Goal: Task Accomplishment & Management: Use online tool/utility

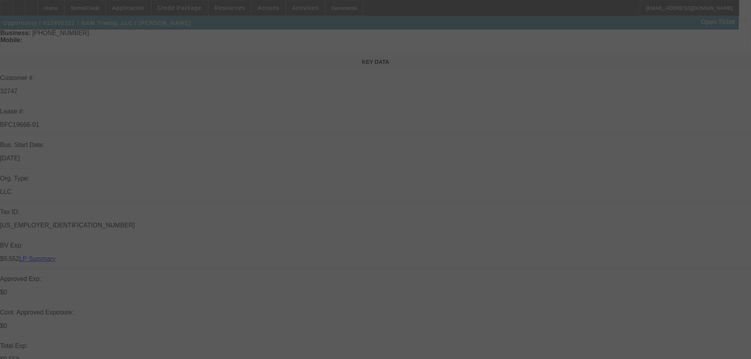
scroll to position [79, 0]
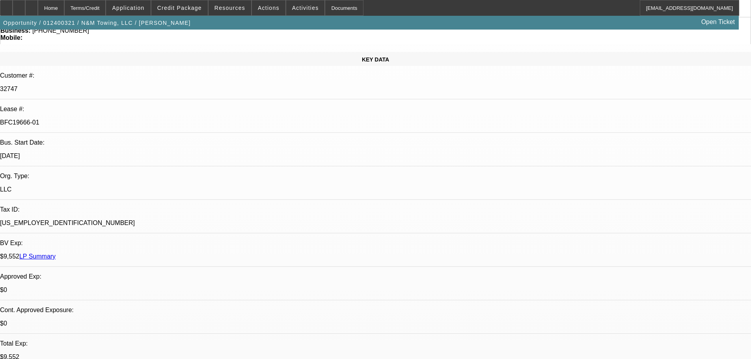
select select "0.2"
select select "2"
select select "0.1"
select select "4"
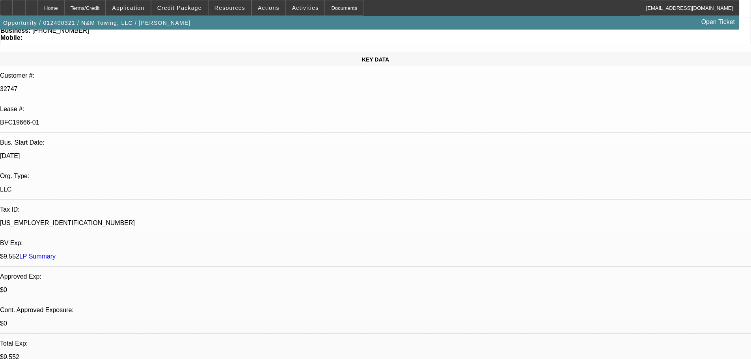
select select "0.2"
select select "2"
select select "0.1"
select select "4"
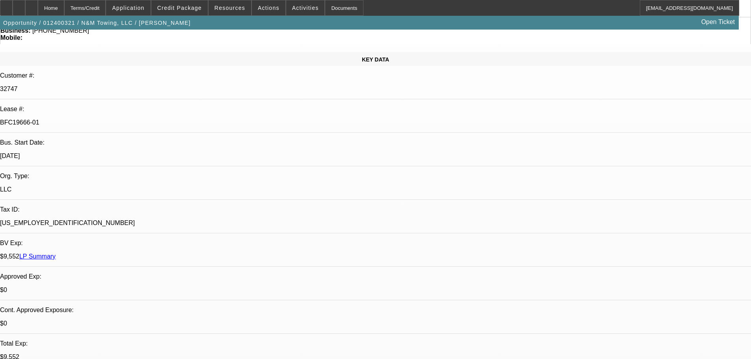
select select "0.2"
select select "2"
select select "0.1"
select select "4"
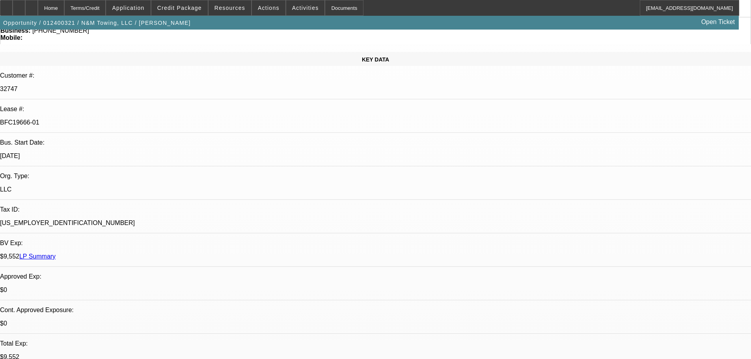
select select "0"
select select "2"
select select "0.1"
select select "4"
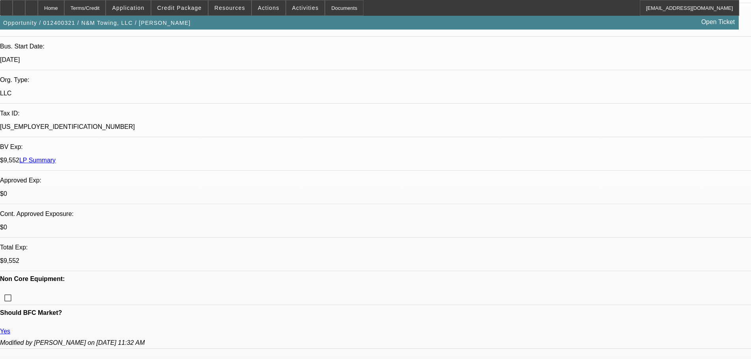
scroll to position [315, 0]
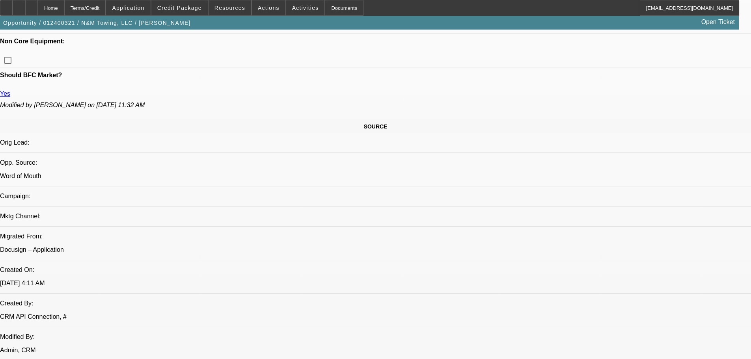
scroll to position [394, 0]
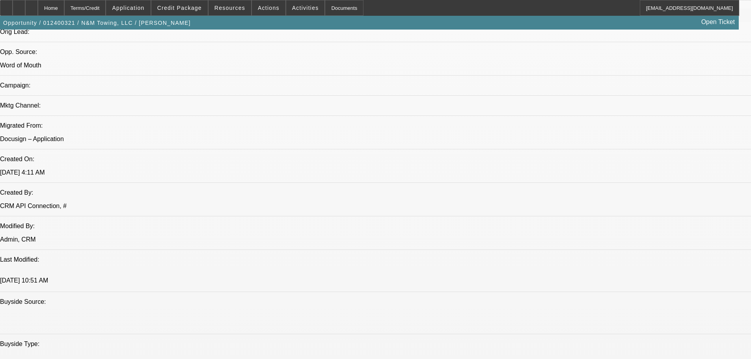
scroll to position [670, 0]
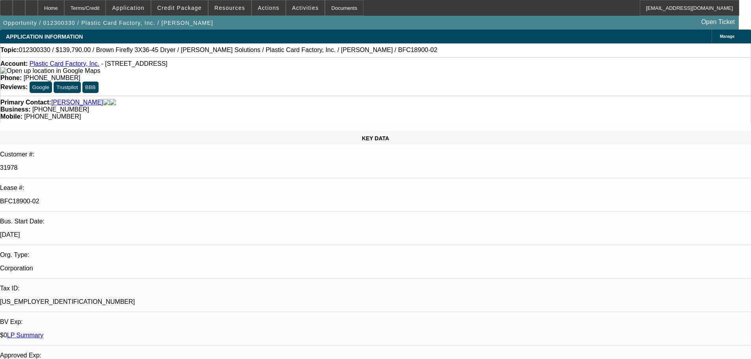
select select "0"
select select "6"
select select "0"
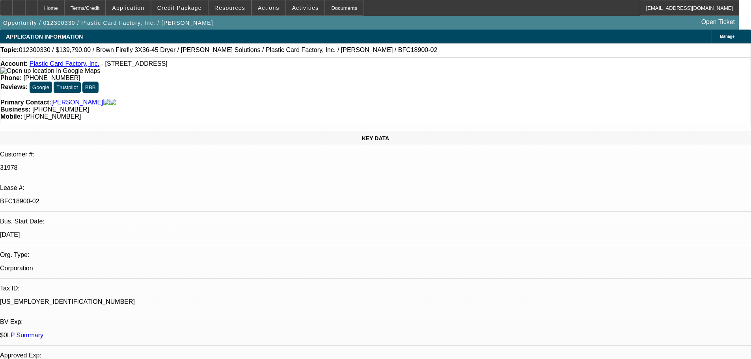
select select "0"
select select "6"
select select "0"
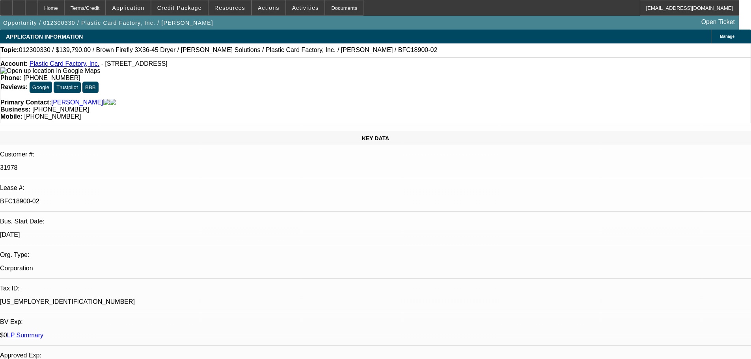
select select "0"
select select "6"
select select "0"
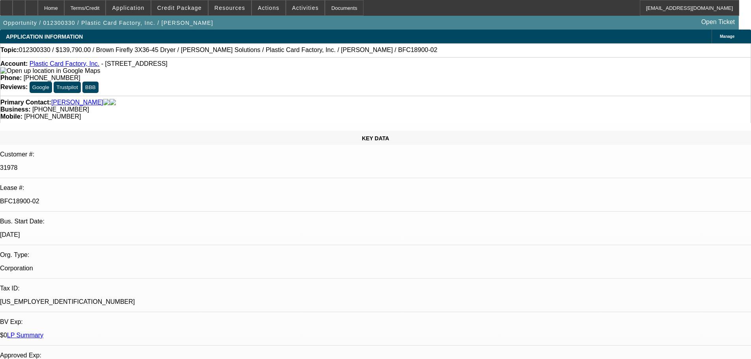
select select "6"
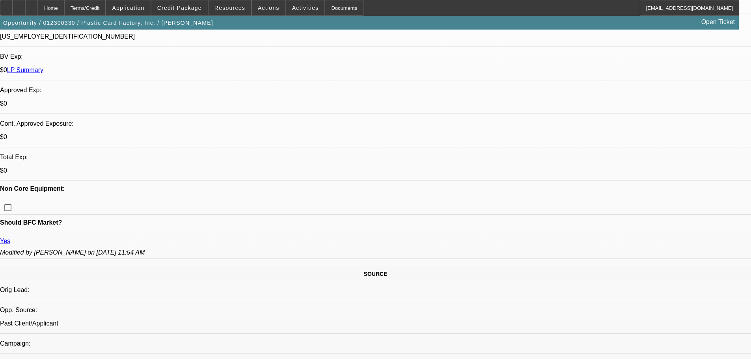
scroll to position [276, 0]
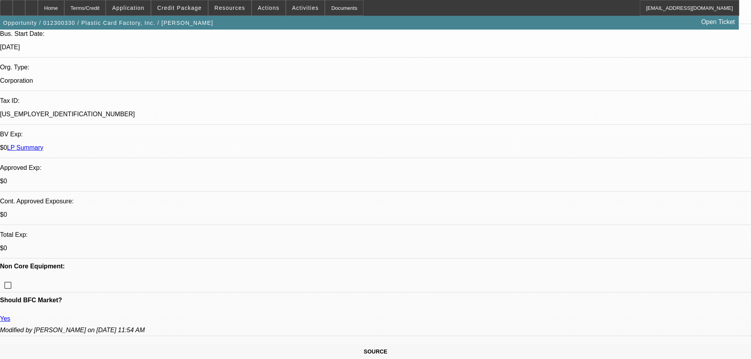
scroll to position [0, 0]
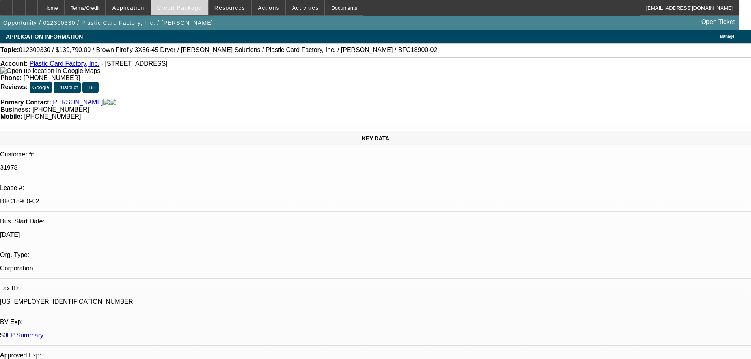
click at [183, 6] on span "Credit Package" at bounding box center [179, 8] width 45 height 6
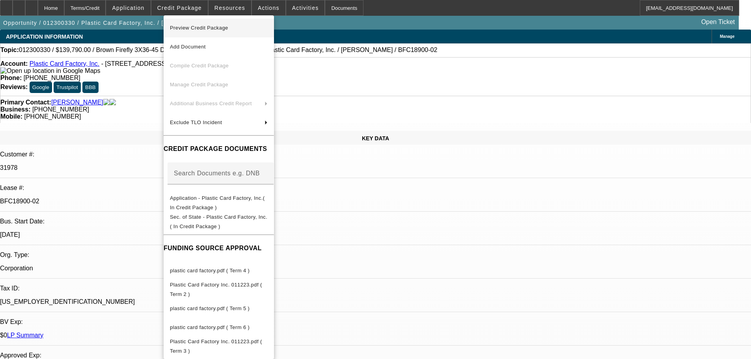
click at [216, 28] on span "Preview Credit Package" at bounding box center [199, 28] width 58 height 6
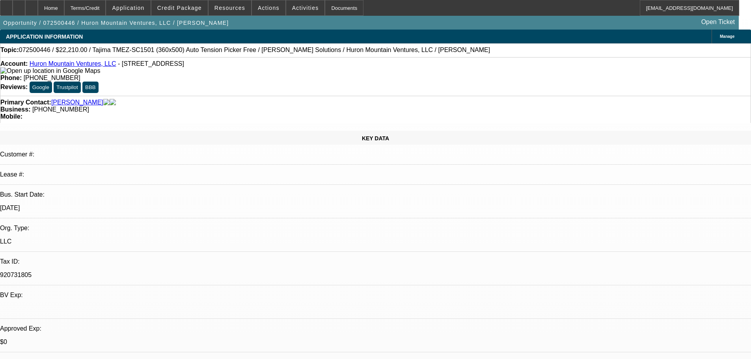
select select "0"
select select "2"
select select "0"
select select "6"
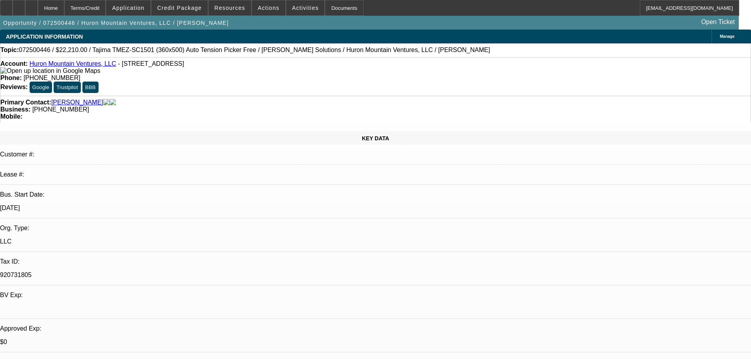
select select "0"
select select "2"
select select "0"
select select "6"
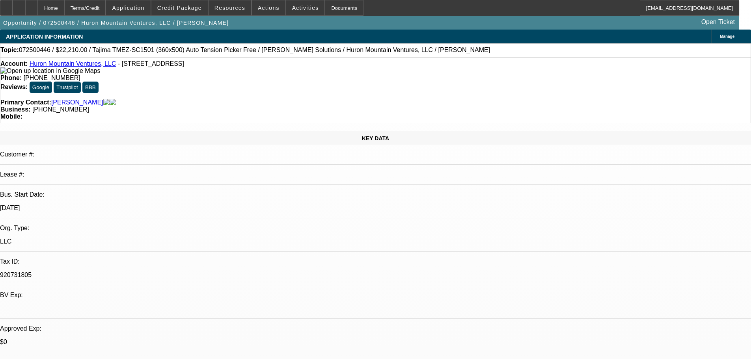
select select "0"
select select "2"
select select "0"
select select "6"
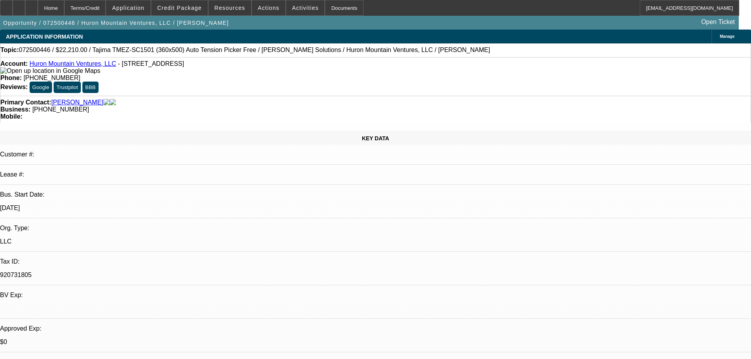
select select "0"
select select "2"
select select "0"
select select "6"
